Goal: Submit feedback/report problem

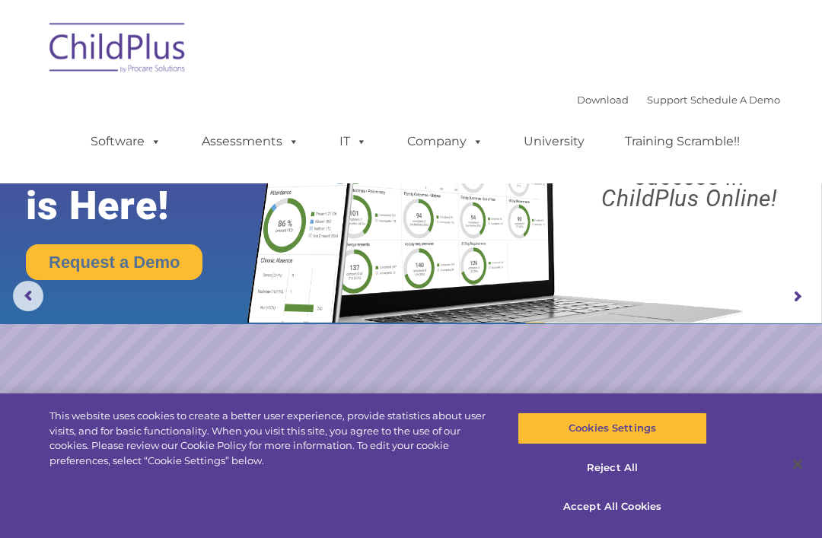
select select "MEDIUM"
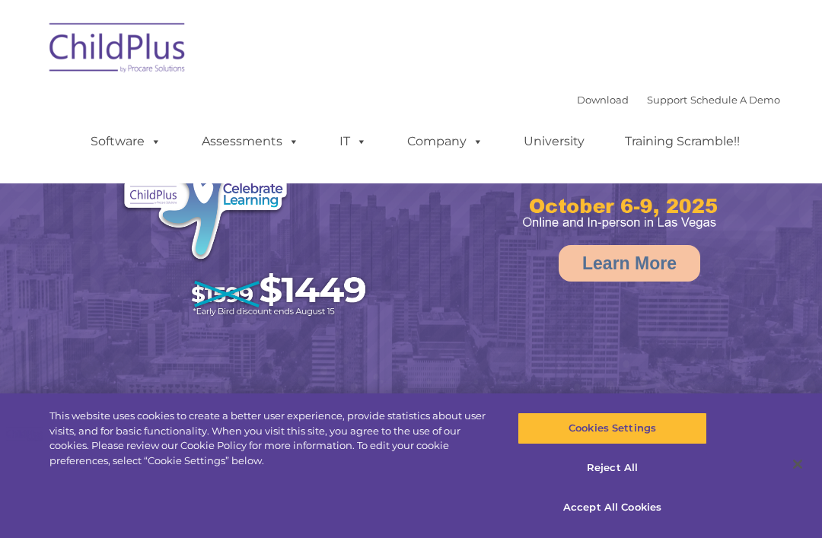
select select "MEDIUM"
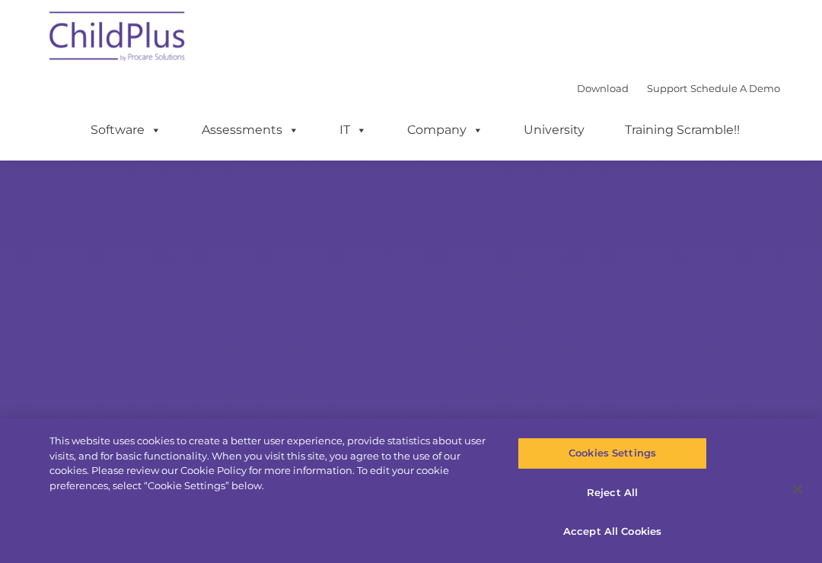
scroll to position [53, 0]
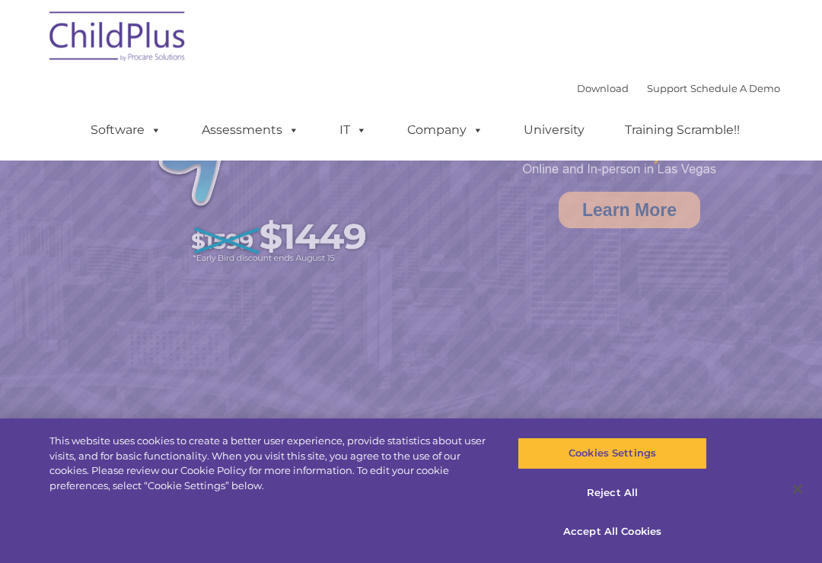
select select "MEDIUM"
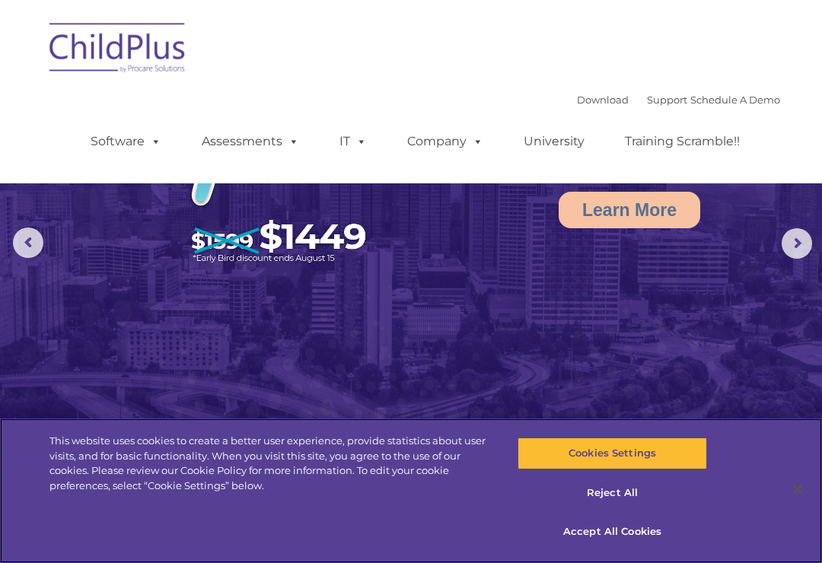
scroll to position [0, 0]
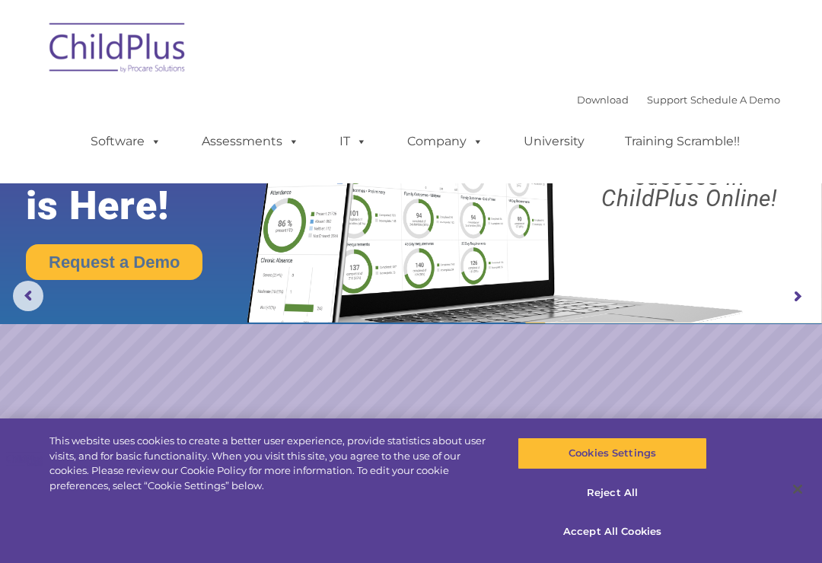
select select "MEDIUM"
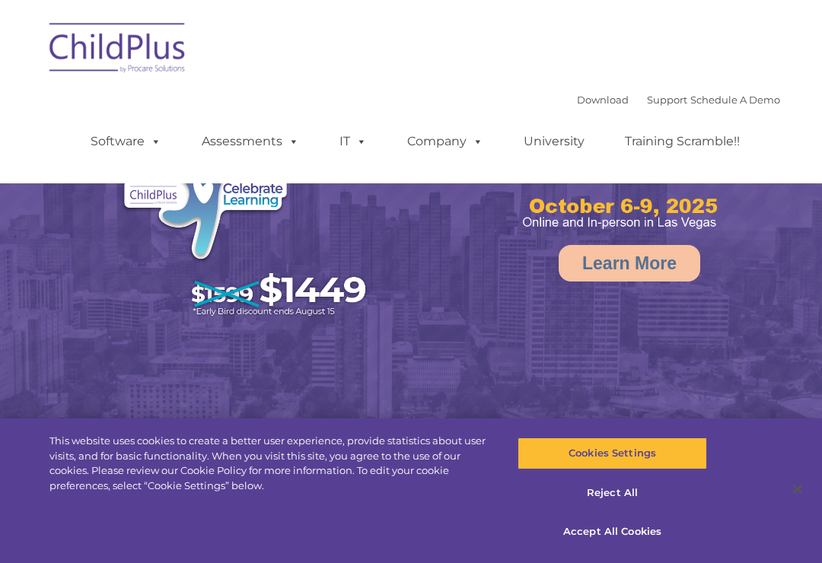
select select "MEDIUM"
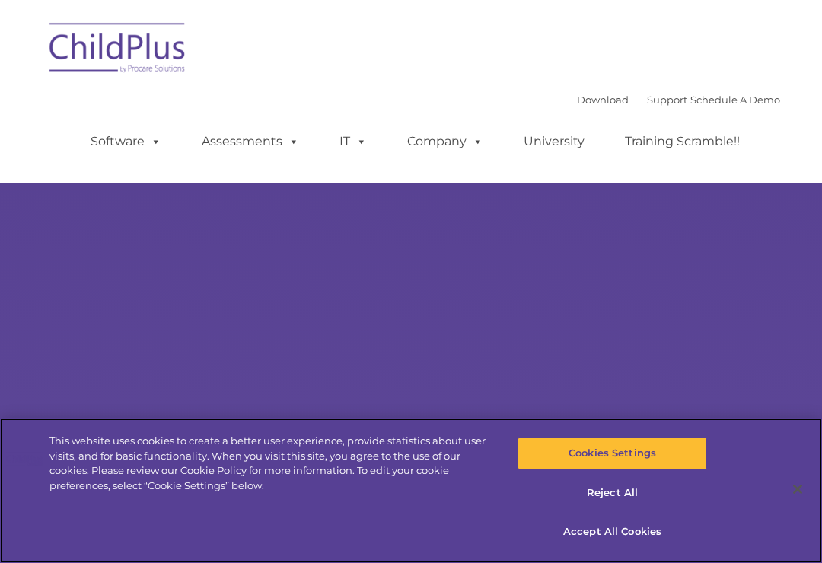
scroll to position [53, 0]
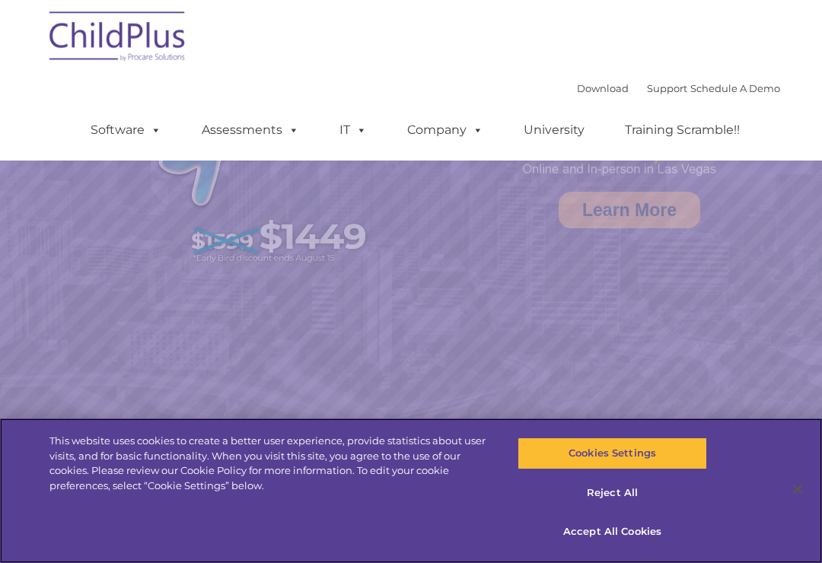
select select "MEDIUM"
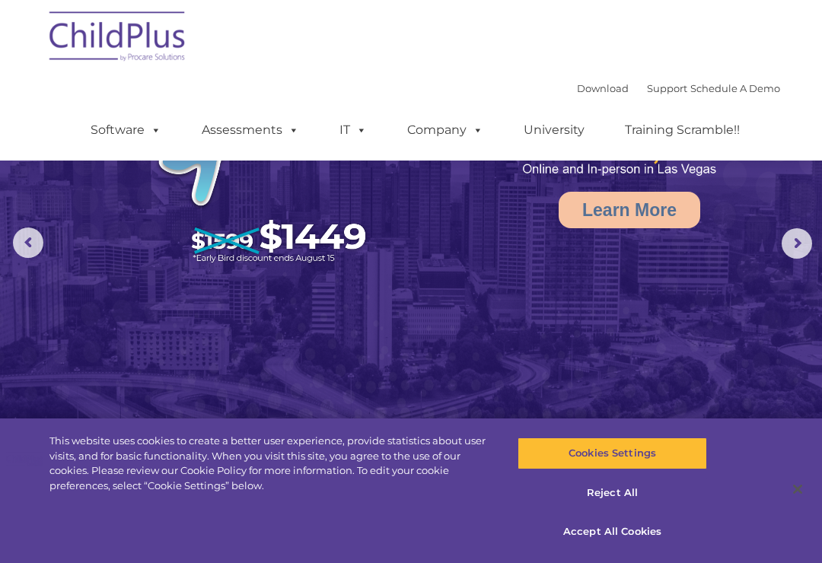
click at [139, 56] on img at bounding box center [118, 39] width 152 height 76
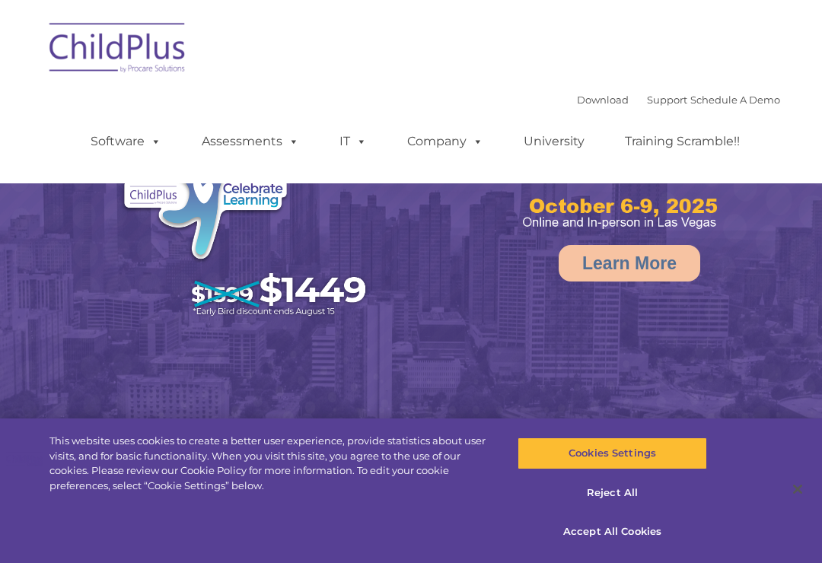
select select "MEDIUM"
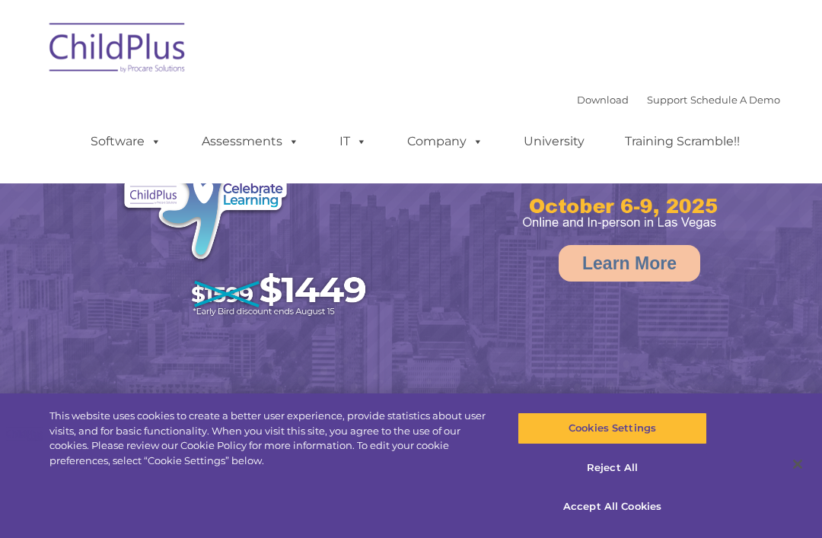
select select "MEDIUM"
